Goal: Transaction & Acquisition: Purchase product/service

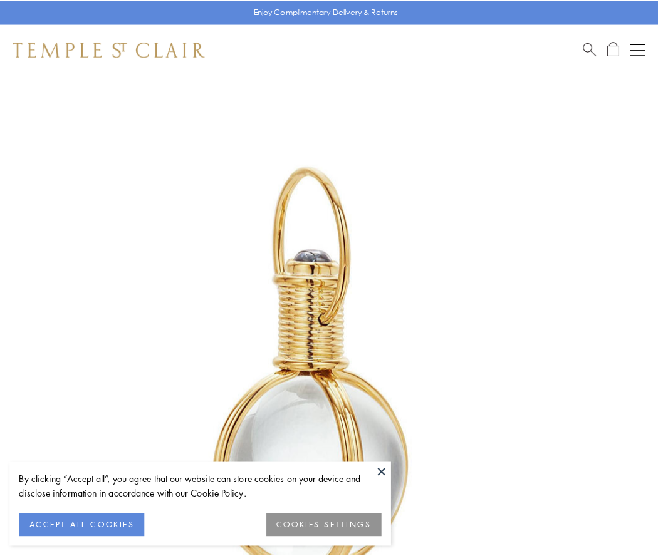
scroll to position [327, 0]
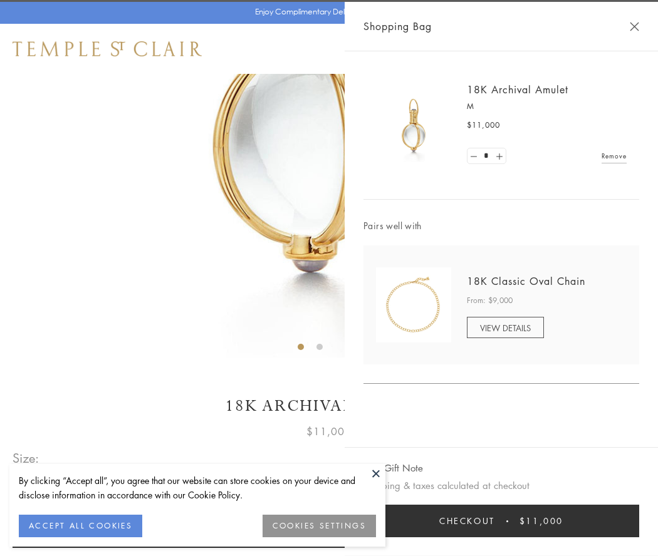
click at [501, 521] on button "Checkout $11,000" at bounding box center [501, 521] width 276 height 33
